Goal: Information Seeking & Learning: Check status

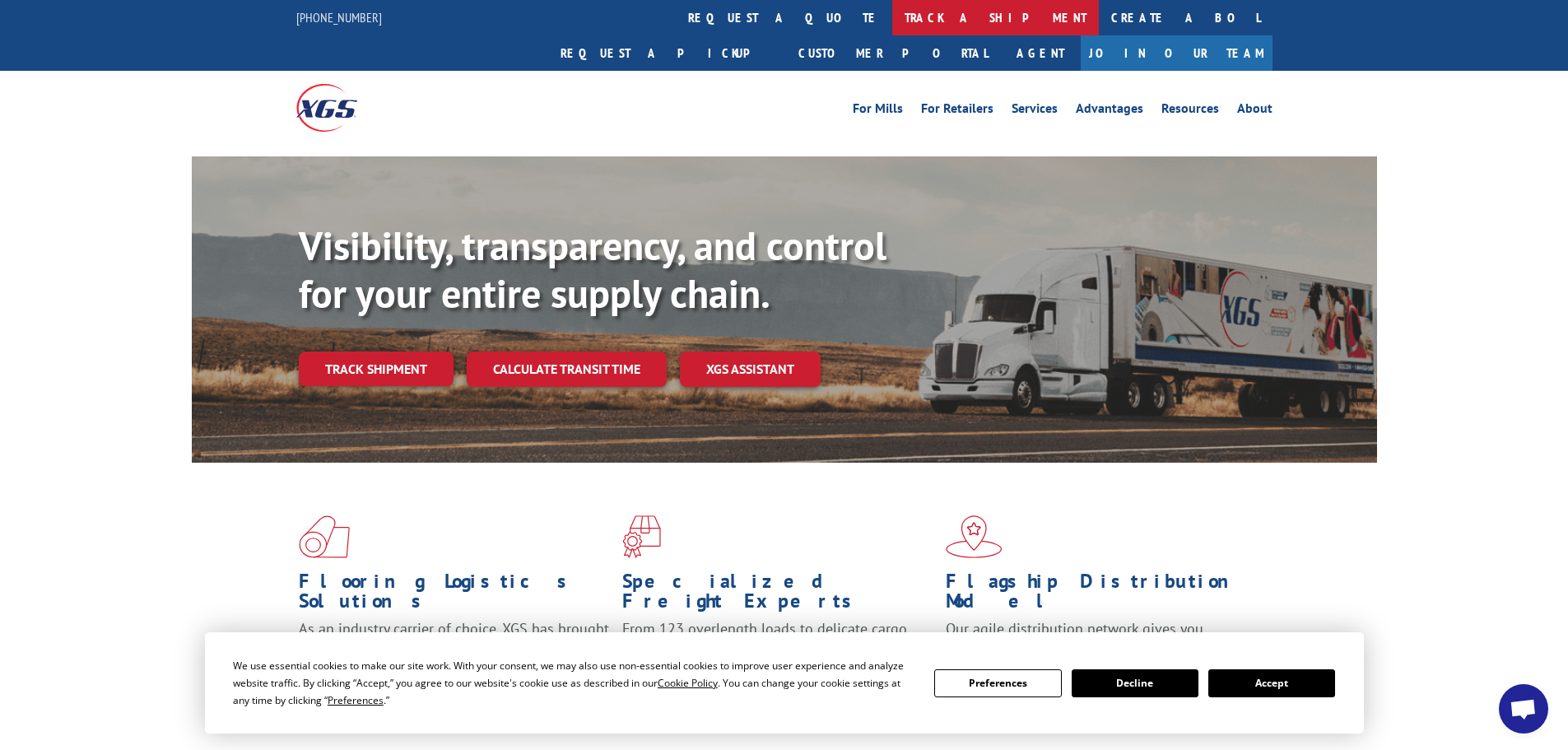
click at [893, 14] on link "track a shipment" at bounding box center [996, 17] width 207 height 36
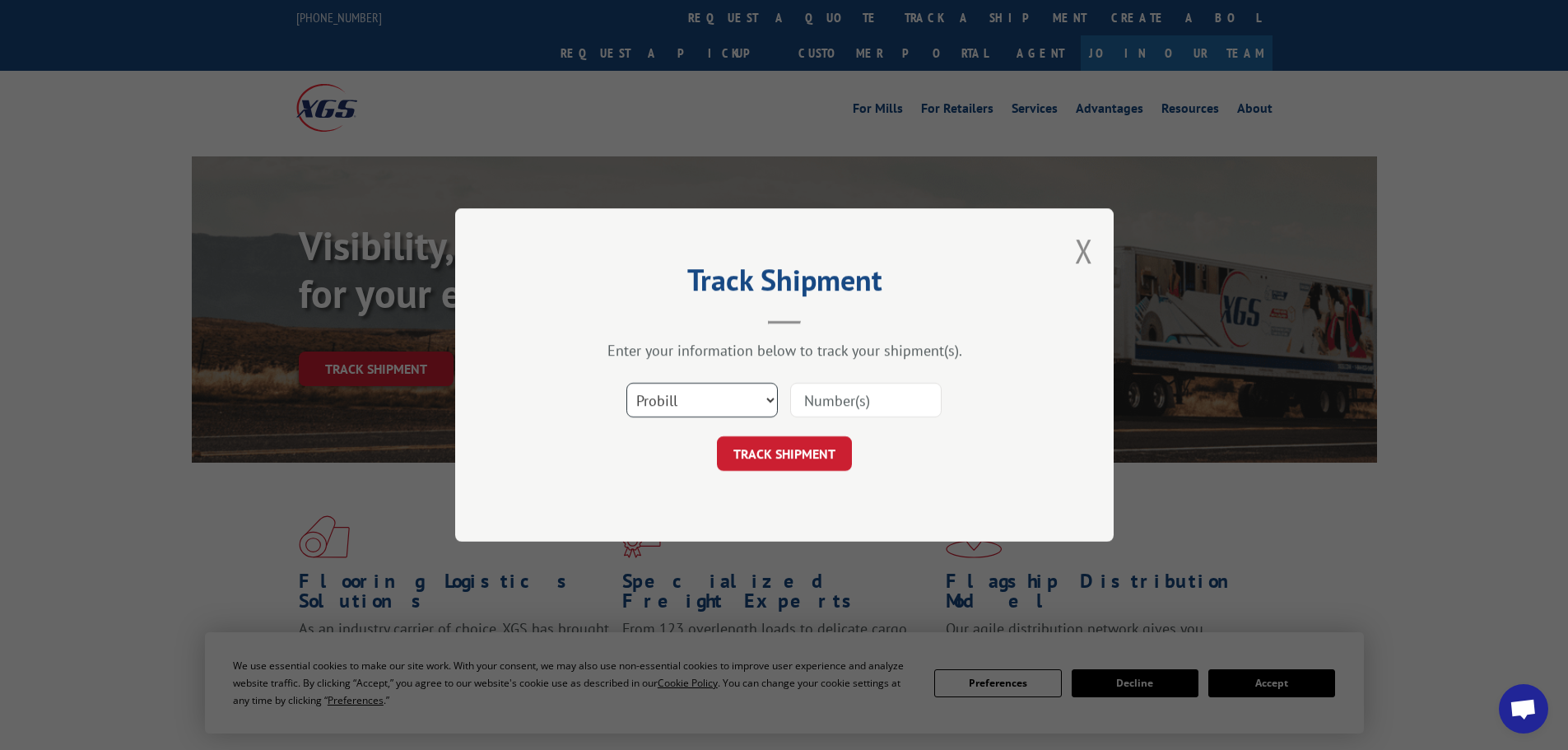
click at [769, 401] on select "Select category... Probill BOL PO" at bounding box center [701, 400] width 152 height 35
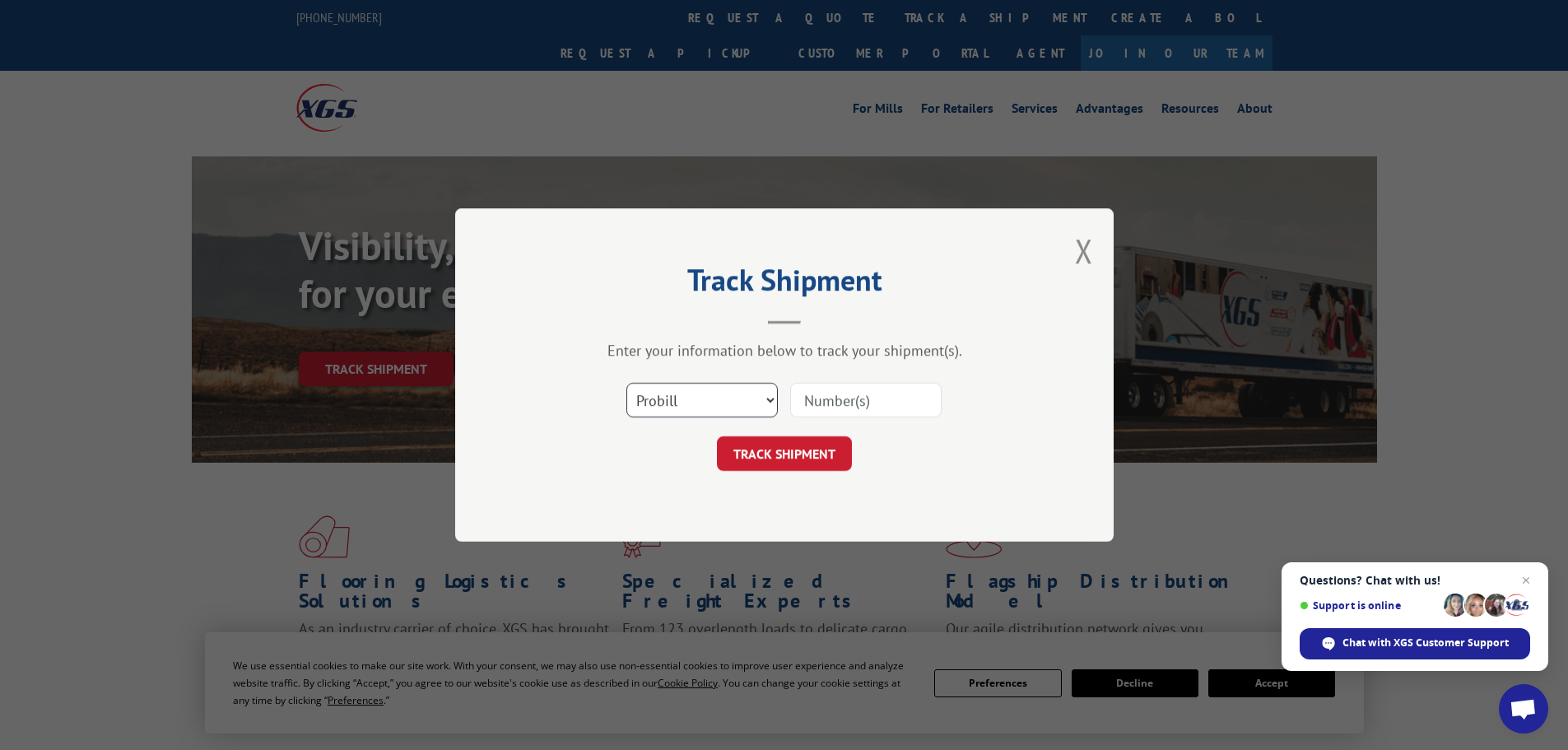
select select "po"
click at [626, 383] on select "Select category... Probill BOL PO" at bounding box center [701, 400] width 152 height 35
click at [909, 397] on input at bounding box center [866, 400] width 152 height 35
click at [1522, 577] on span "Close chat" at bounding box center [1526, 580] width 20 height 20
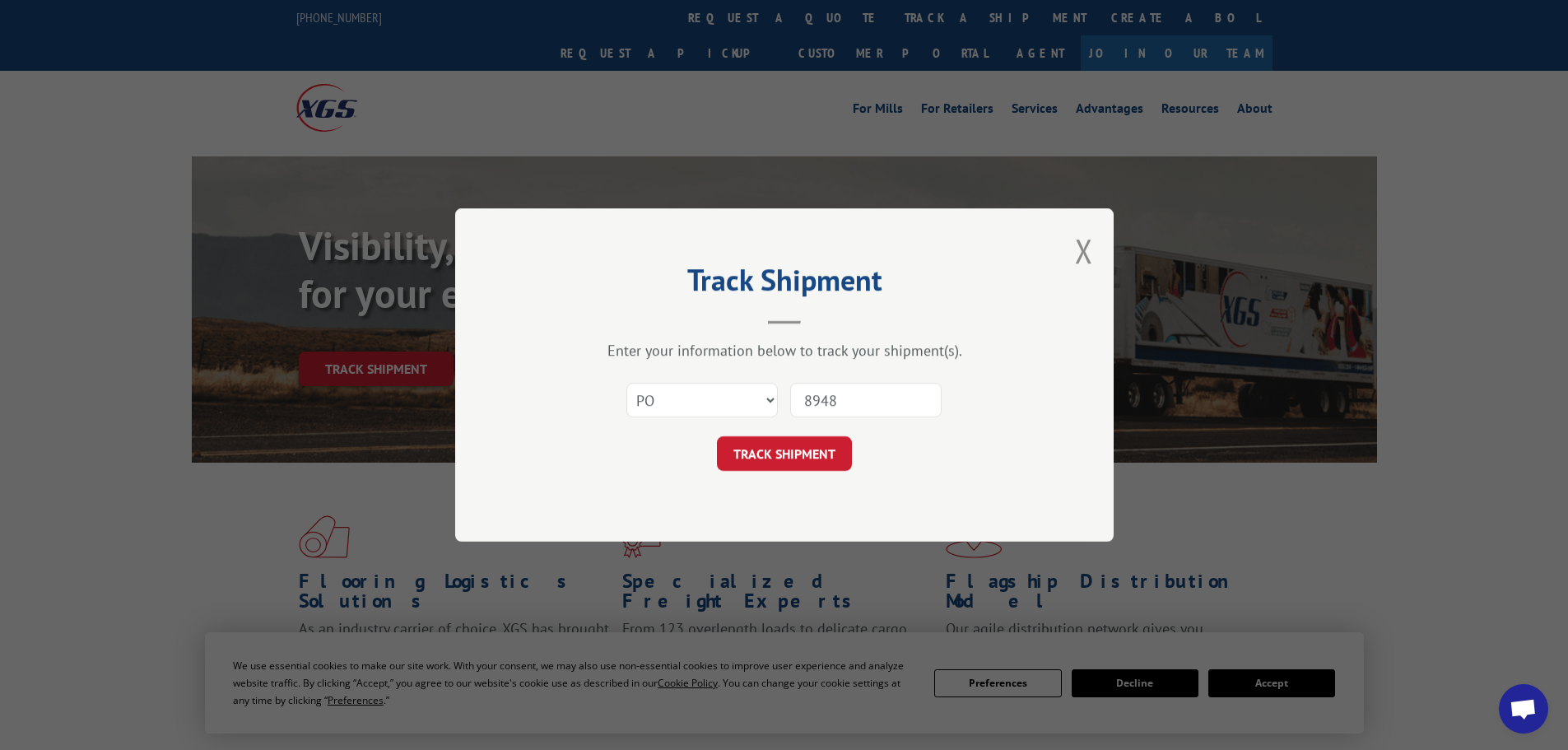
click at [876, 396] on input "8948" at bounding box center [866, 400] width 152 height 35
type input "89489665"
click button "TRACK SHIPMENT" at bounding box center [784, 454] width 135 height 35
